Goal: Information Seeking & Learning: Stay updated

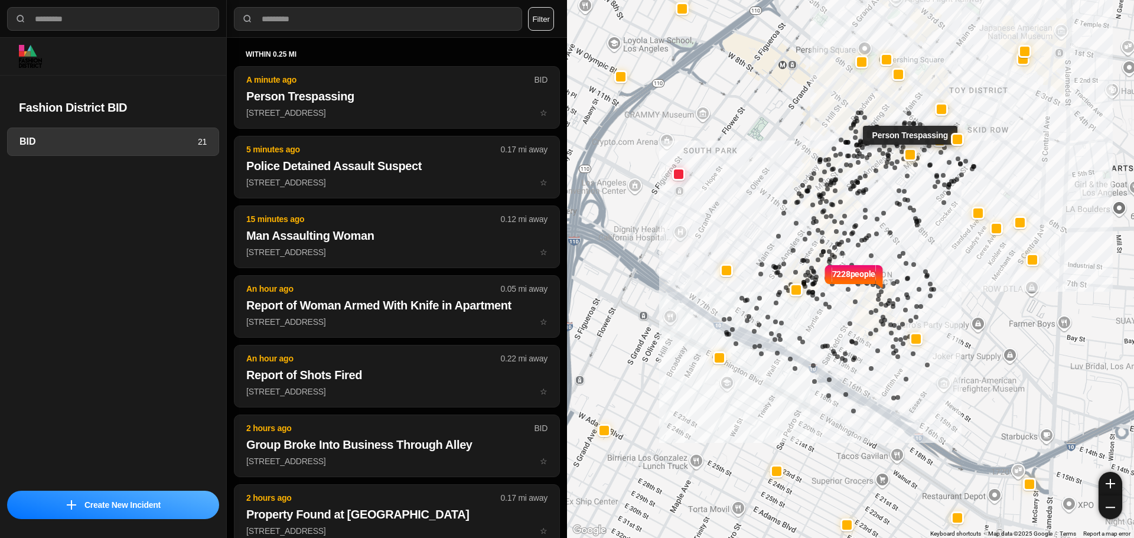
select select "*"
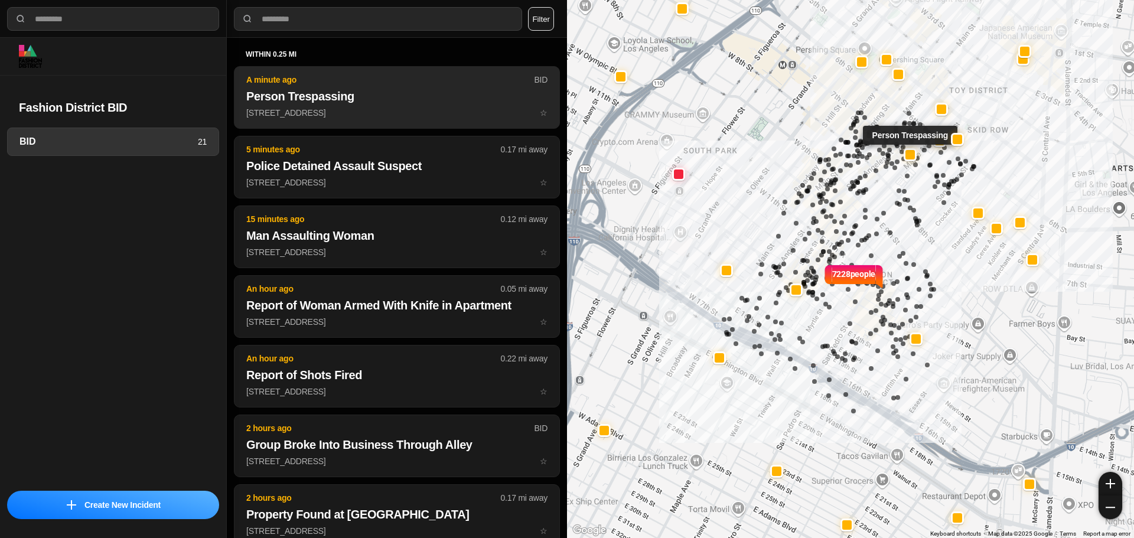
click at [456, 104] on h2 "Person Trespassing" at bounding box center [396, 96] width 301 height 17
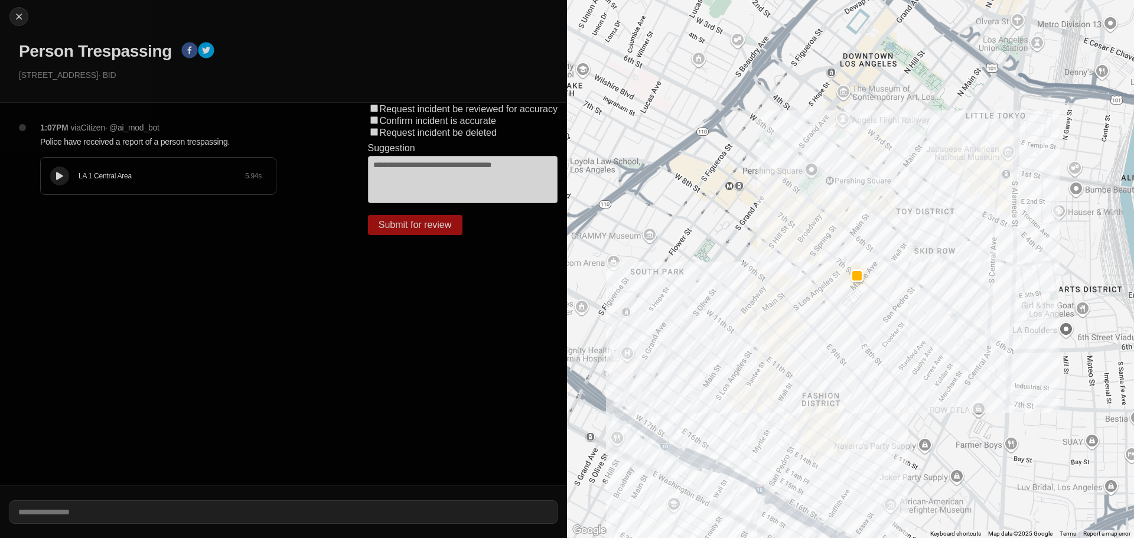
click at [44, 175] on div "LA 1 Central Area 5.94 s" at bounding box center [158, 176] width 235 height 37
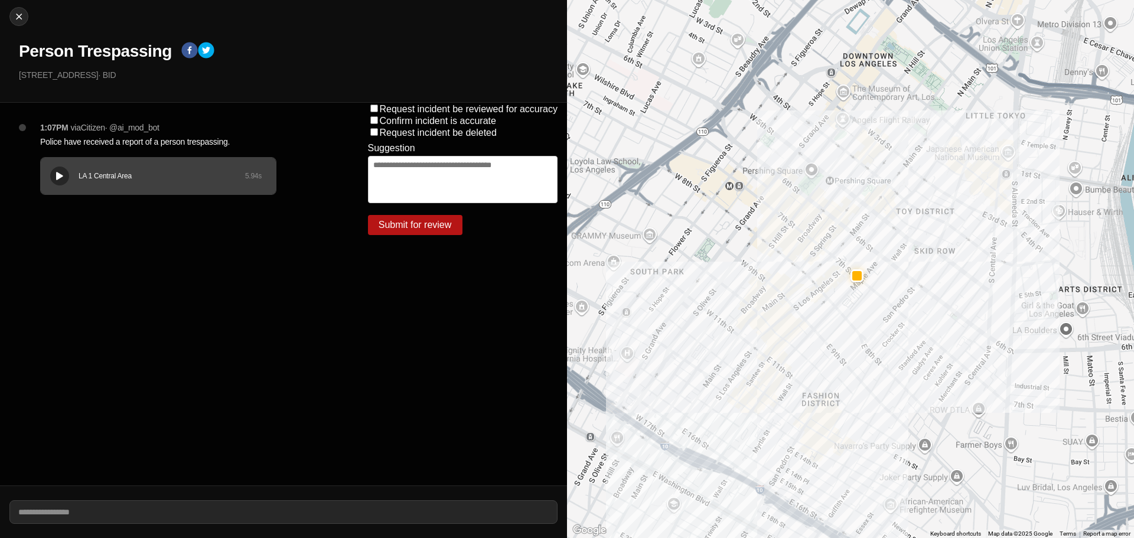
click at [120, 181] on div "LA 1 Central Area 5.94 s" at bounding box center [158, 176] width 235 height 37
click at [113, 187] on div "LA 1 Central Area 5.94 s" at bounding box center [158, 176] width 235 height 37
click at [61, 170] on button at bounding box center [59, 176] width 19 height 19
click at [19, 19] on img at bounding box center [19, 17] width 12 height 12
select select "*"
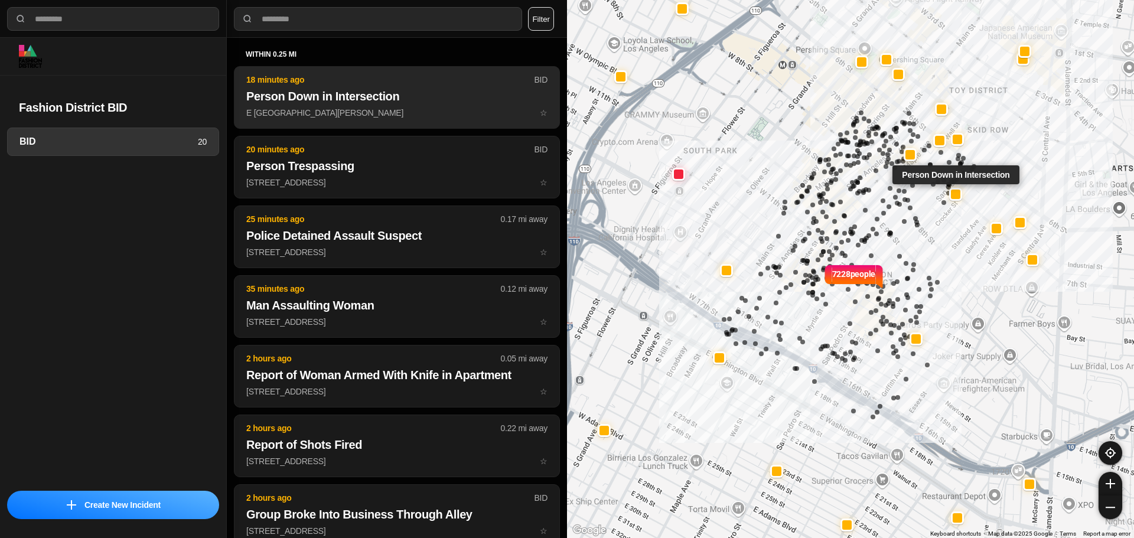
click at [329, 84] on p "18 minutes ago" at bounding box center [390, 80] width 288 height 12
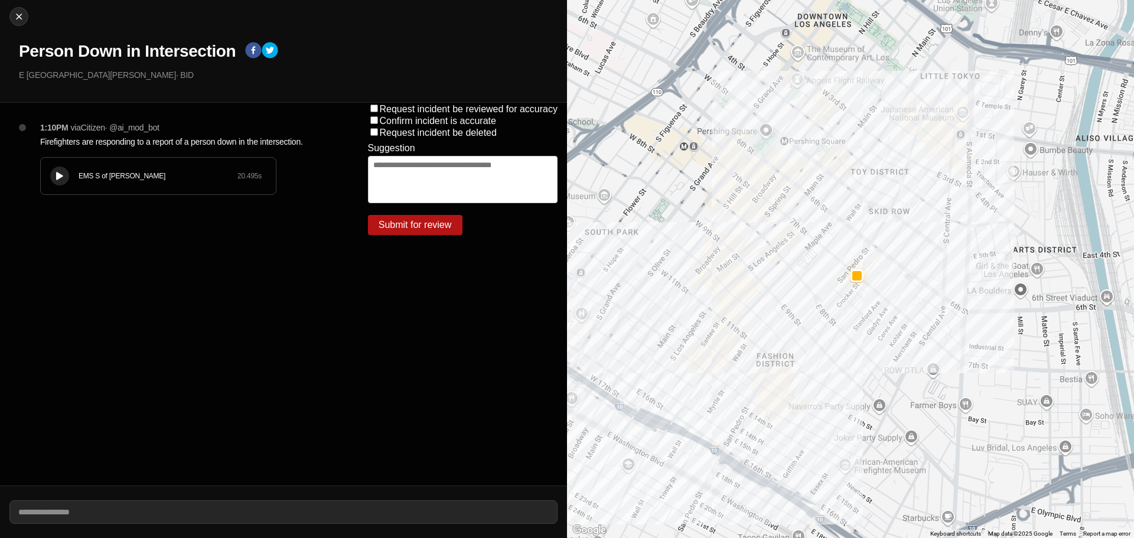
click at [61, 181] on button at bounding box center [59, 176] width 19 height 19
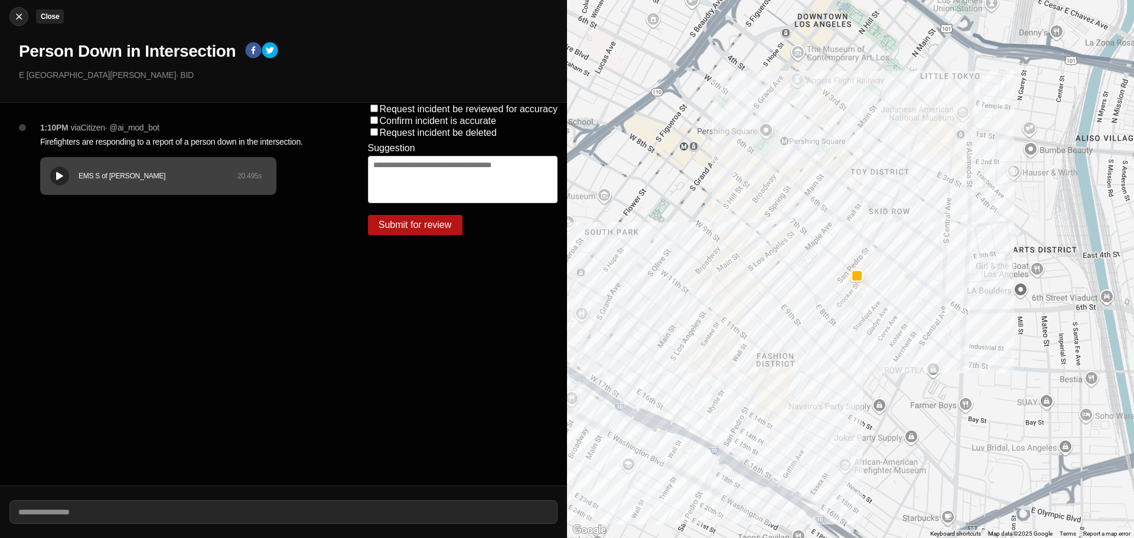
click at [18, 15] on img at bounding box center [19, 17] width 12 height 12
select select "*"
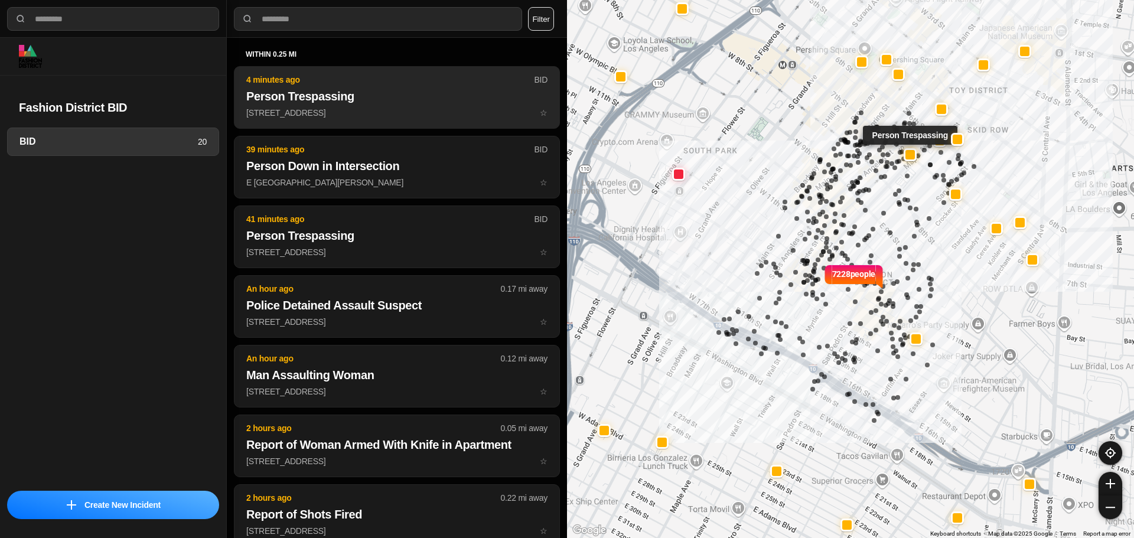
click at [392, 105] on button "4 minutes ago BID Person Trespassing [STREET_ADDRESS] ☆" at bounding box center [397, 97] width 326 height 63
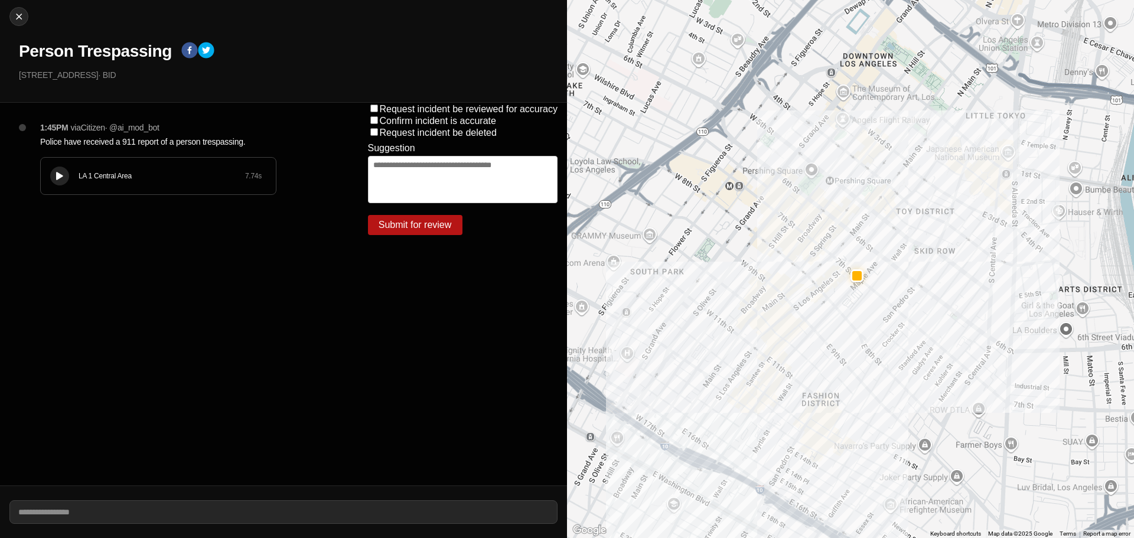
click at [60, 178] on icon at bounding box center [59, 177] width 7 height 8
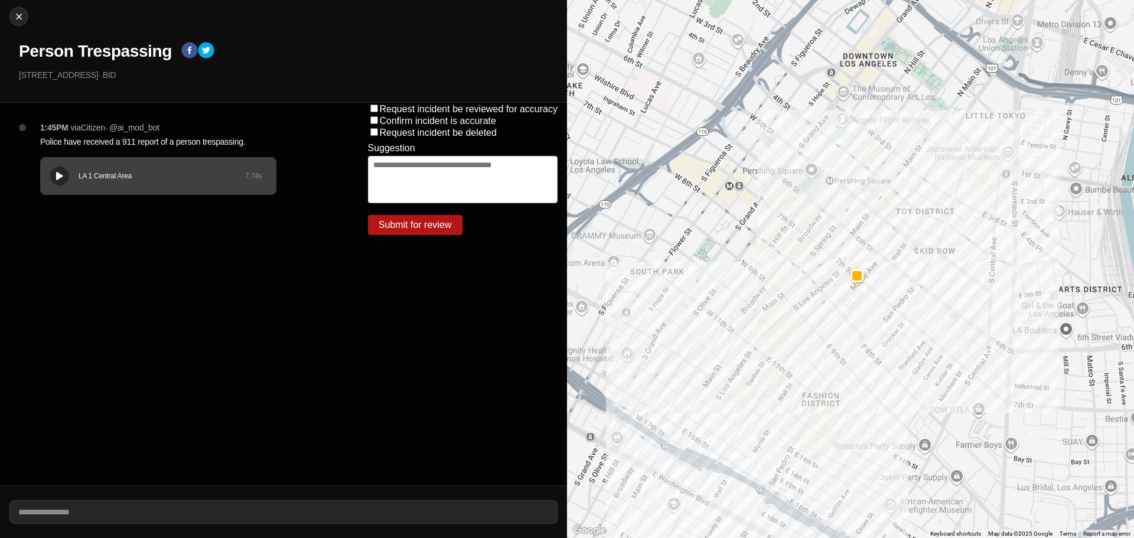
click at [31, 12] on div "Close Person Trespassing [STREET_ADDRESS] · BID" at bounding box center [283, 51] width 567 height 103
click at [26, 13] on div at bounding box center [19, 17] width 18 height 12
select select "*"
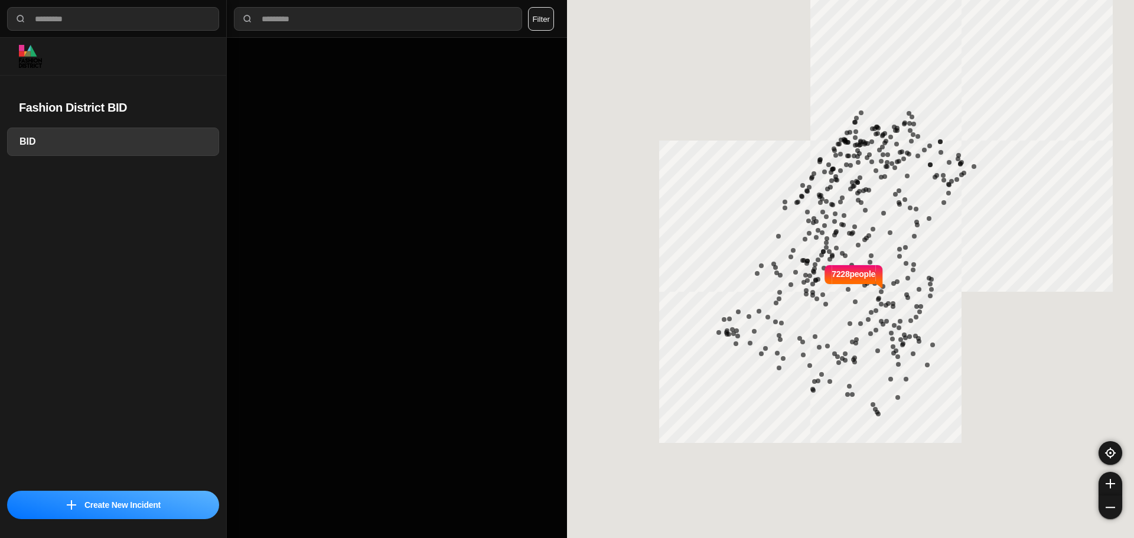
select select "*"
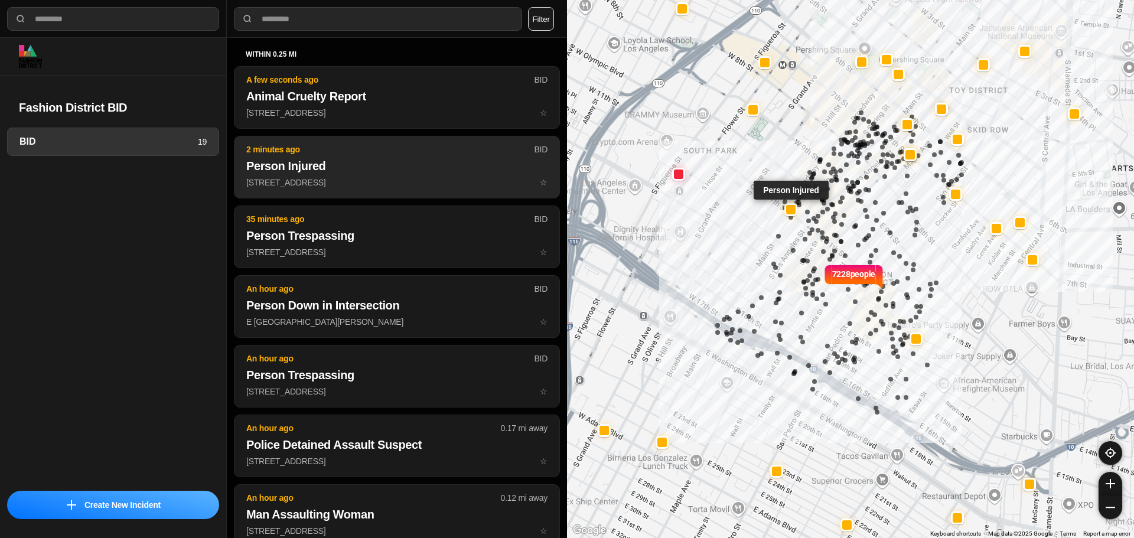
click at [303, 162] on h2 "Person Injured" at bounding box center [396, 166] width 301 height 17
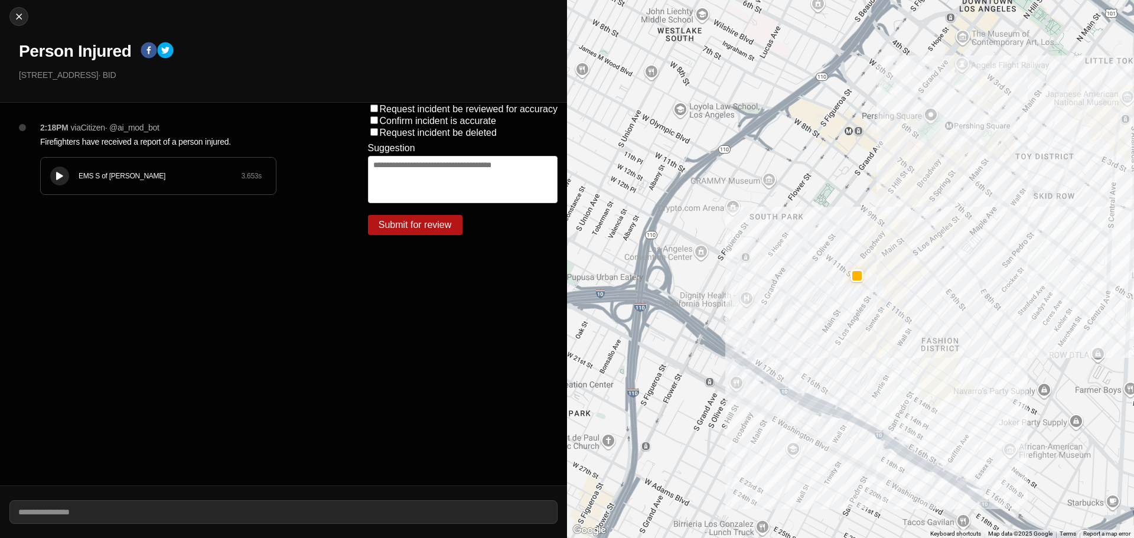
click at [57, 173] on icon at bounding box center [59, 177] width 7 height 8
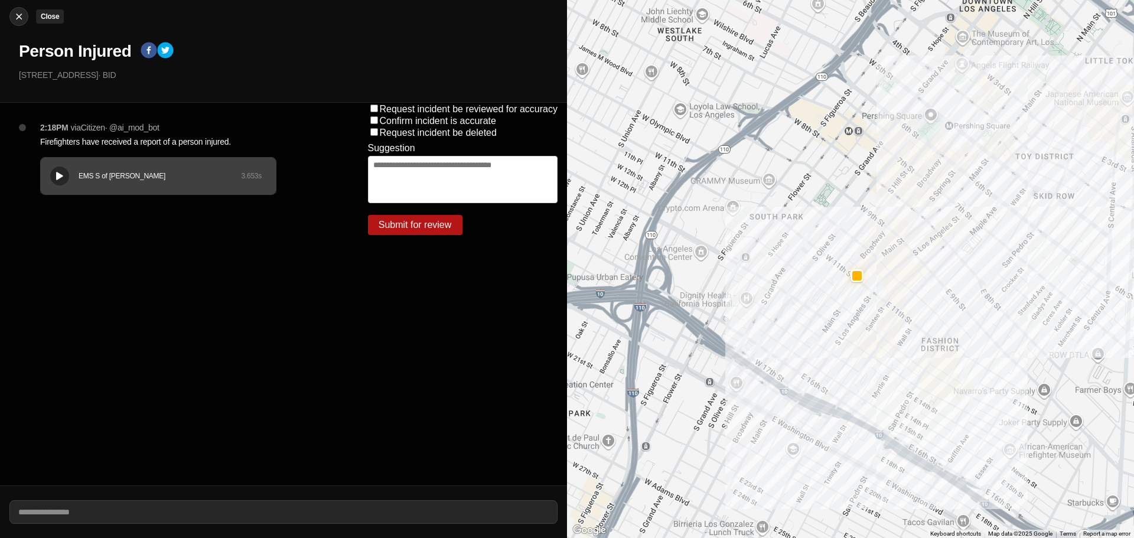
click at [14, 17] on img at bounding box center [19, 17] width 12 height 12
select select "*"
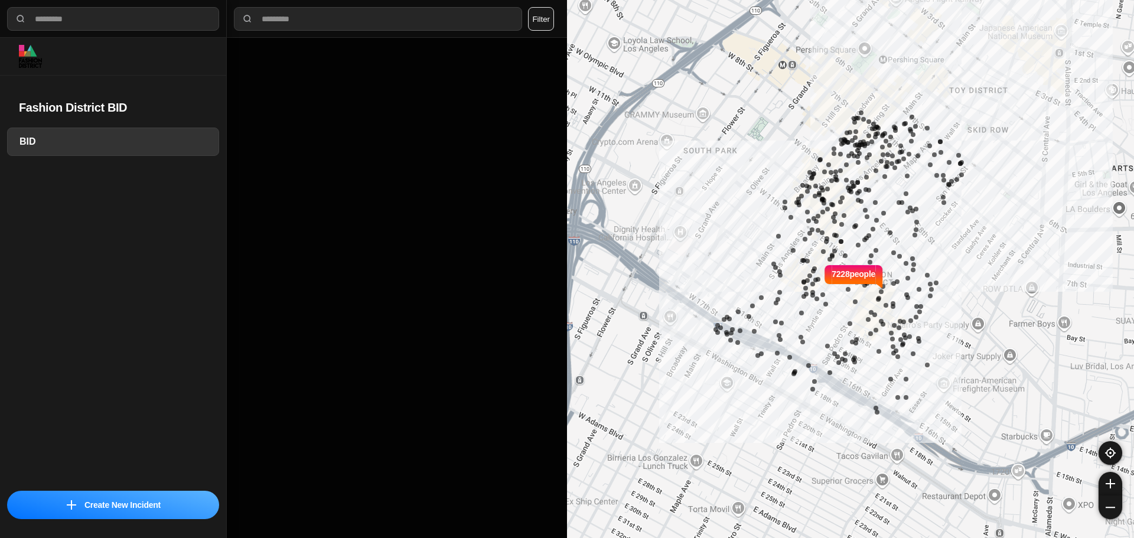
select select "*"
